Goal: Transaction & Acquisition: Purchase product/service

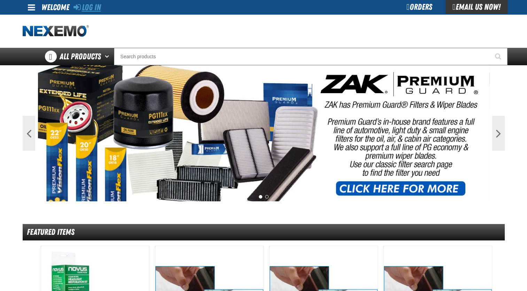
click at [94, 3] on link "Log In" at bounding box center [88, 7] width 28 height 10
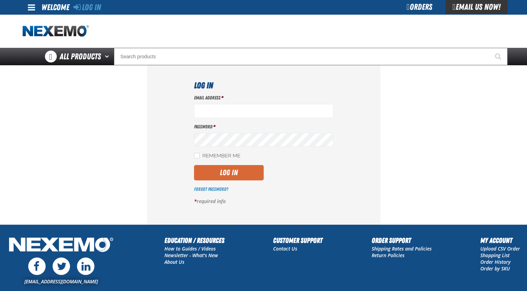
type input "[EMAIL_ADDRESS][DOMAIN_NAME]"
click at [248, 173] on button "Log In" at bounding box center [229, 172] width 70 height 15
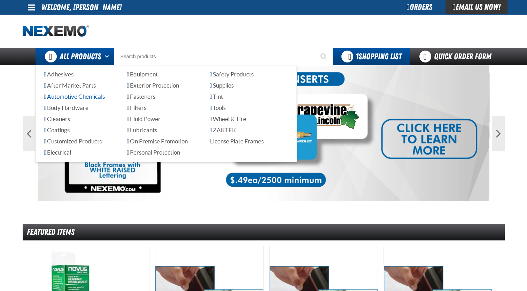
click at [88, 94] on span "Automotive Chemicals" at bounding box center [74, 96] width 61 height 7
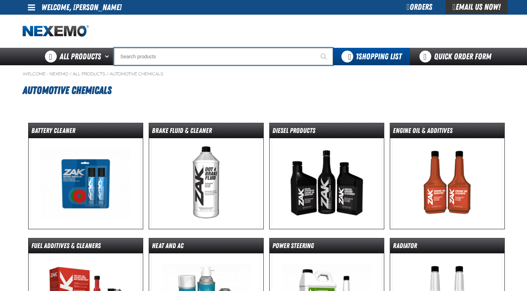
click at [172, 54] on input "Search" at bounding box center [223, 56] width 219 height 17
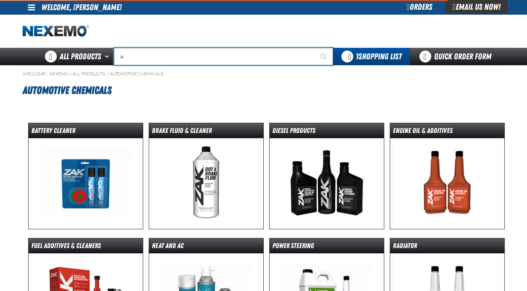
type input "ad"
type input "ad SPECIAL"
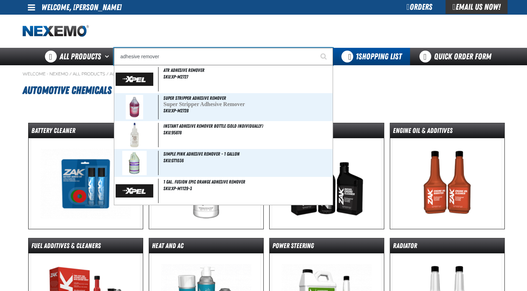
type input "adhesive remover"
click at [316, 48] on button "Start Searching" at bounding box center [324, 56] width 17 height 17
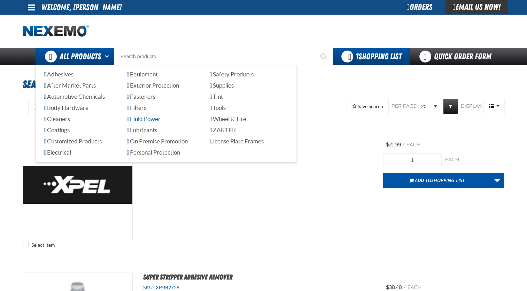
click at [149, 120] on span "Fluid Power" at bounding box center [143, 118] width 33 height 7
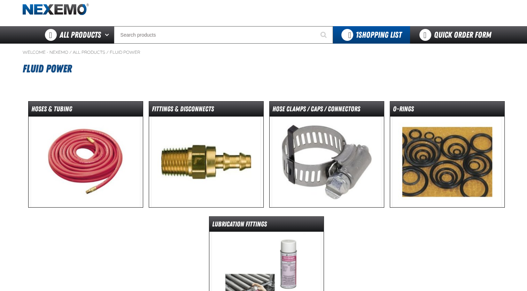
scroll to position [14, 0]
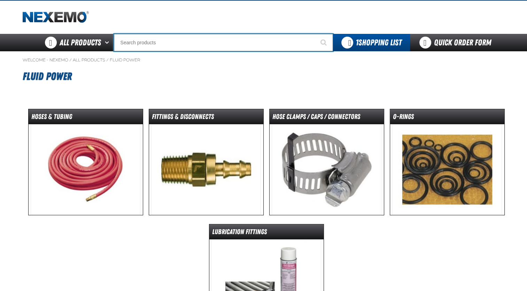
click at [143, 43] on input "Search" at bounding box center [223, 42] width 219 height 17
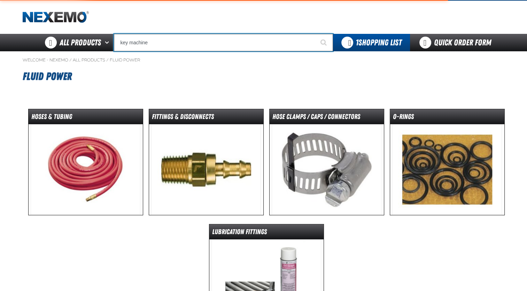
type input "key machine"
click at [316, 34] on button "Start Searching" at bounding box center [324, 42] width 17 height 17
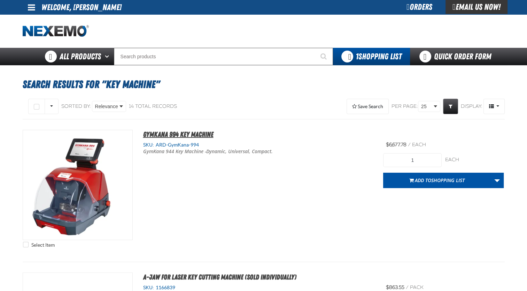
click at [172, 134] on span "Gymkana 994 Key Machine" at bounding box center [178, 134] width 70 height 8
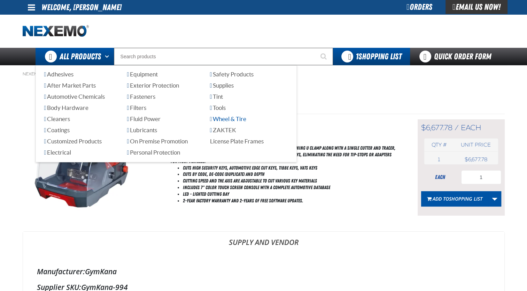
click at [224, 118] on span "Wheel & Tire" at bounding box center [228, 118] width 36 height 7
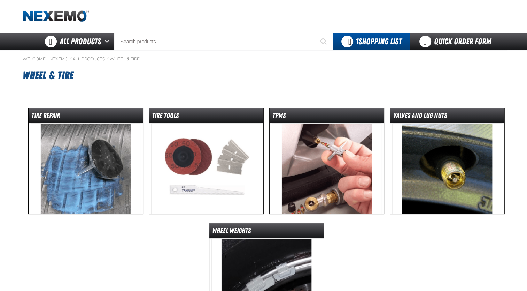
scroll to position [14, 0]
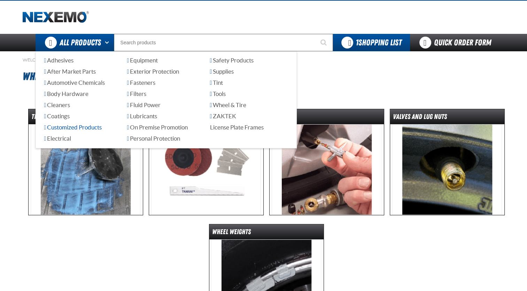
click at [88, 124] on span "Customized Products" at bounding box center [72, 127] width 57 height 7
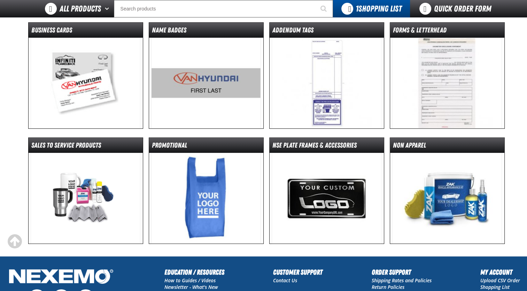
scroll to position [84, 0]
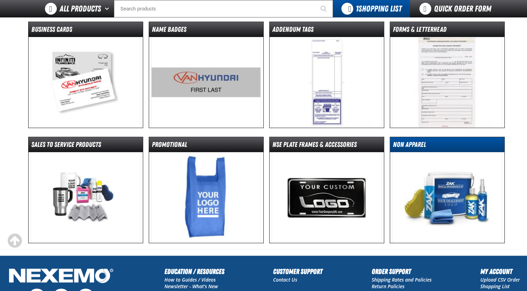
click at [397, 142] on dt "Non Apparel" at bounding box center [447, 146] width 114 height 12
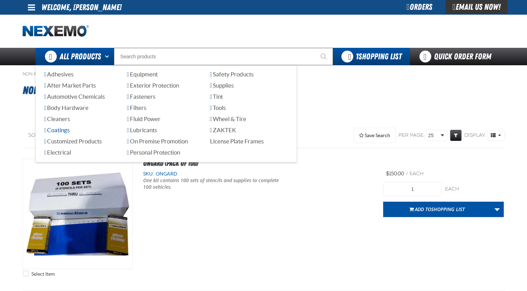
click at [64, 132] on span "Coatings" at bounding box center [56, 129] width 25 height 7
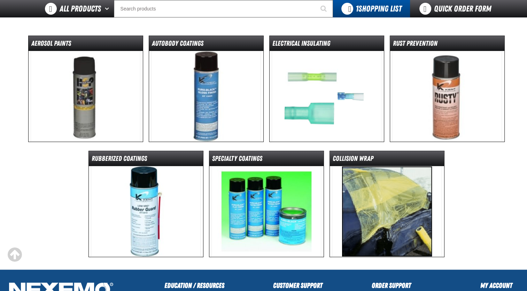
scroll to position [84, 0]
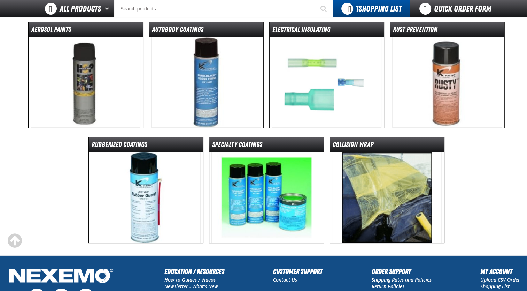
click at [368, 192] on img at bounding box center [387, 197] width 110 height 91
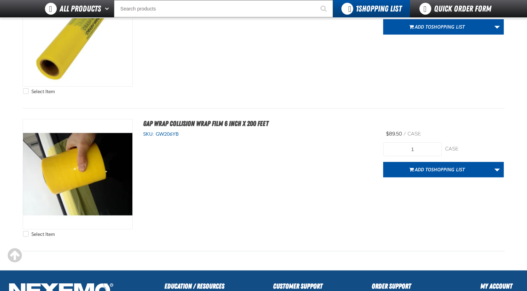
scroll to position [167, 0]
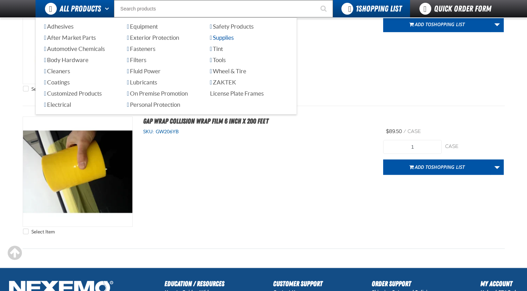
click at [227, 38] on span "Supplies" at bounding box center [222, 37] width 24 height 7
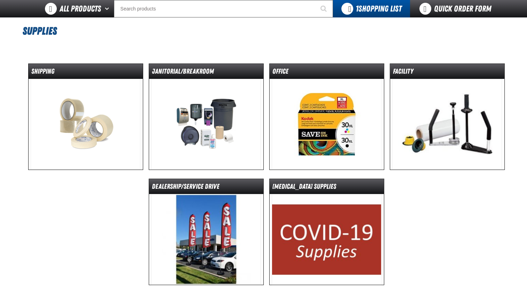
scroll to position [56, 0]
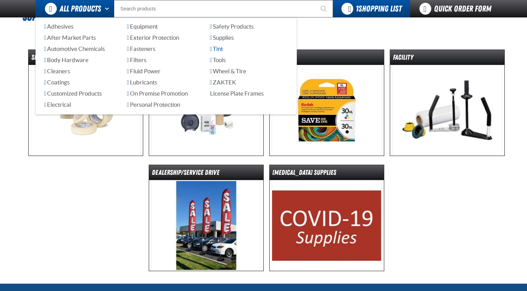
click at [223, 49] on span "Tint" at bounding box center [216, 48] width 13 height 7
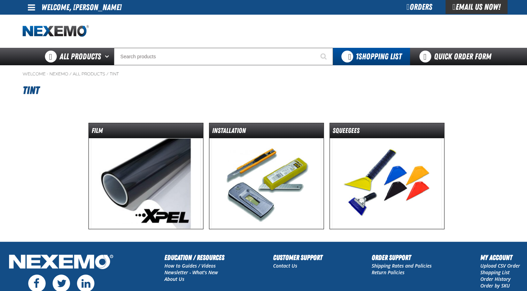
click at [174, 156] on img at bounding box center [146, 183] width 110 height 91
click at [378, 176] on img at bounding box center [387, 183] width 110 height 91
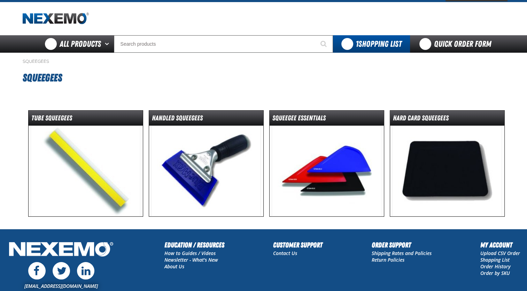
scroll to position [14, 0]
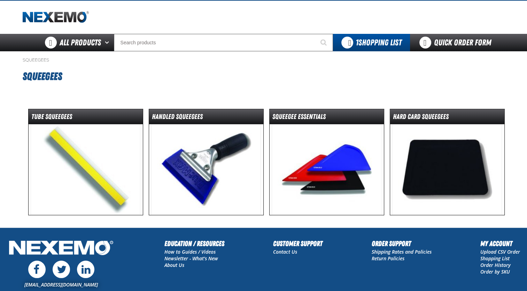
click at [344, 134] on img at bounding box center [327, 169] width 110 height 91
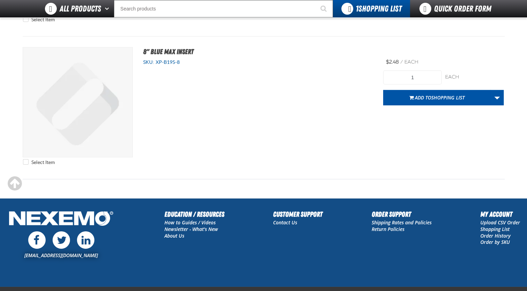
scroll to position [2271, 0]
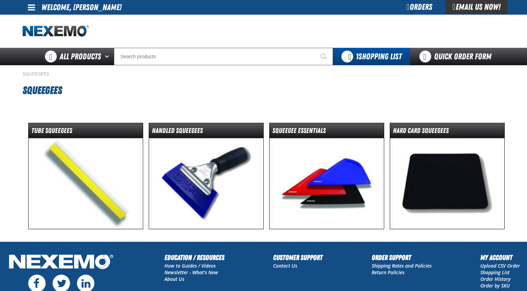
scroll to position [14, 0]
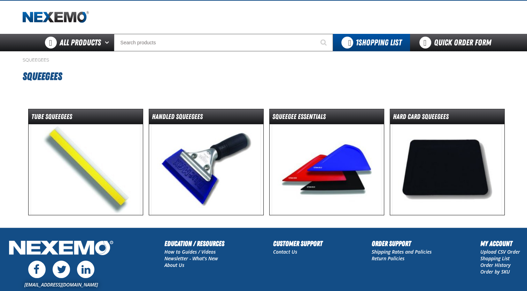
click at [430, 151] on img at bounding box center [447, 169] width 110 height 91
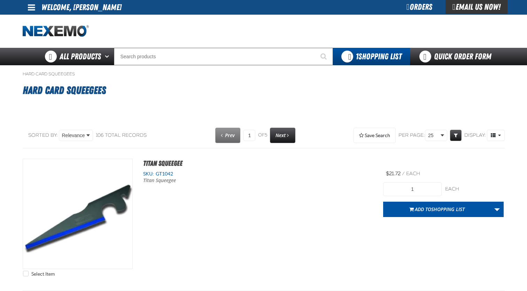
select select "each"
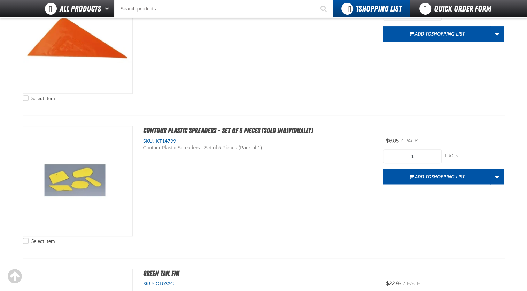
scroll to position [627, 0]
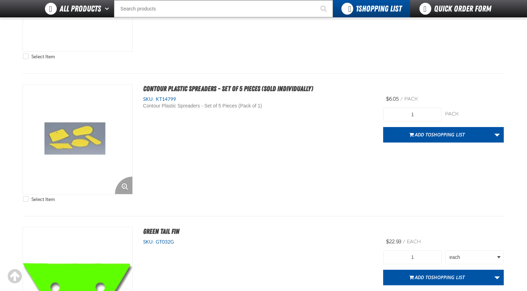
click at [99, 128] on img "View Details of the Contour Plastic Spreaders - Set of 5 Pieces (Sold Individua…" at bounding box center [77, 138] width 109 height 109
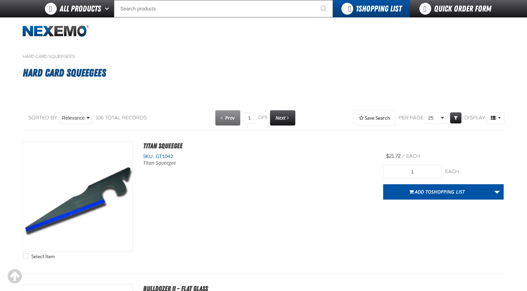
select select "each"
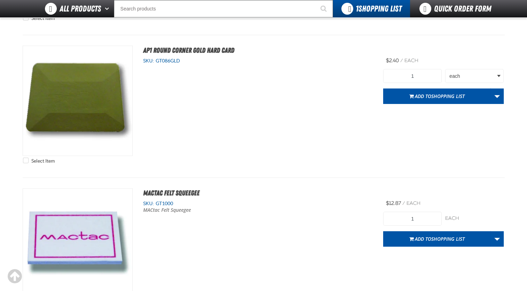
scroll to position [1951, 0]
